Goal: Navigation & Orientation: Find specific page/section

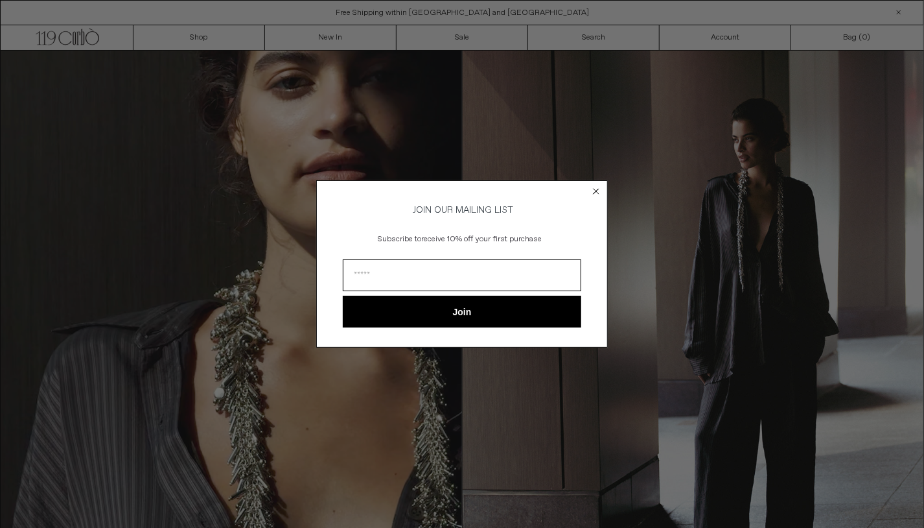
click at [341, 38] on div "Close dialog JOIN OUR MAILING LIST Subscribe to receive 10% off your first purc…" at bounding box center [462, 264] width 924 height 528
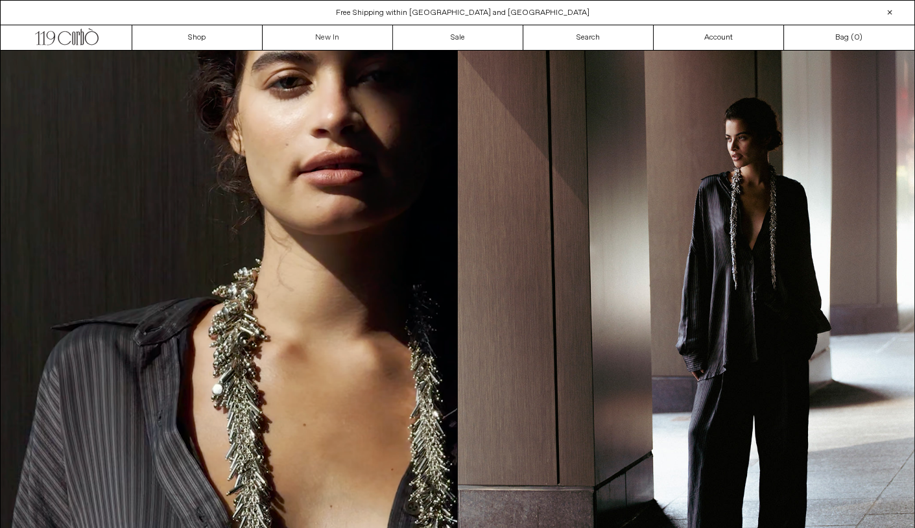
click at [341, 38] on link "New In" at bounding box center [328, 37] width 130 height 25
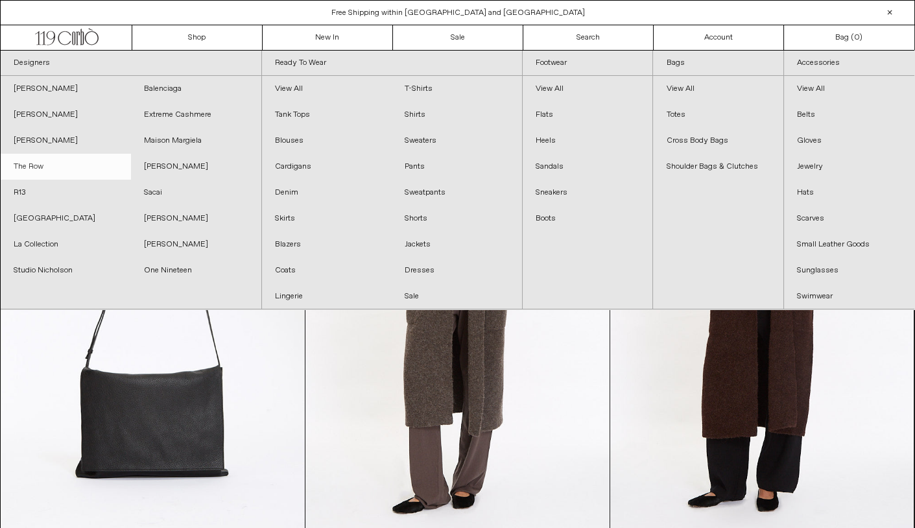
click at [18, 165] on link "The Row" at bounding box center [66, 167] width 130 height 26
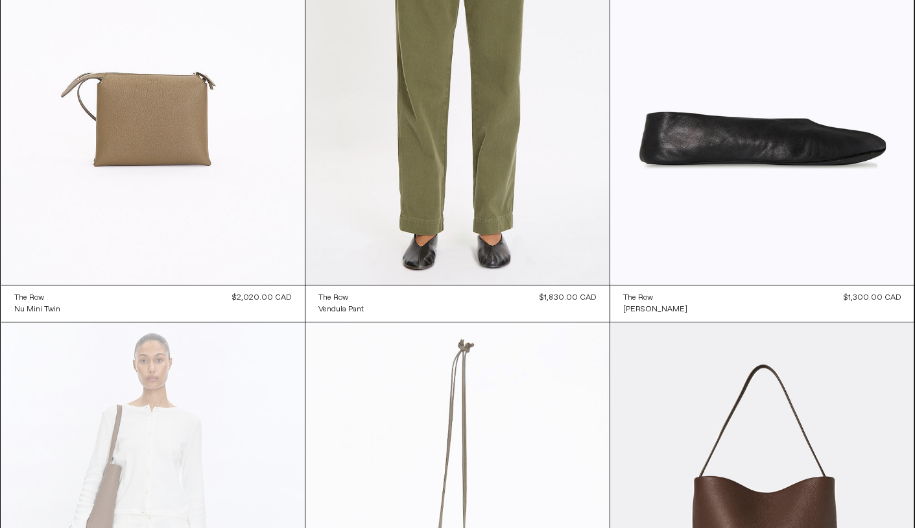
scroll to position [2917, 0]
